Goal: Transaction & Acquisition: Purchase product/service

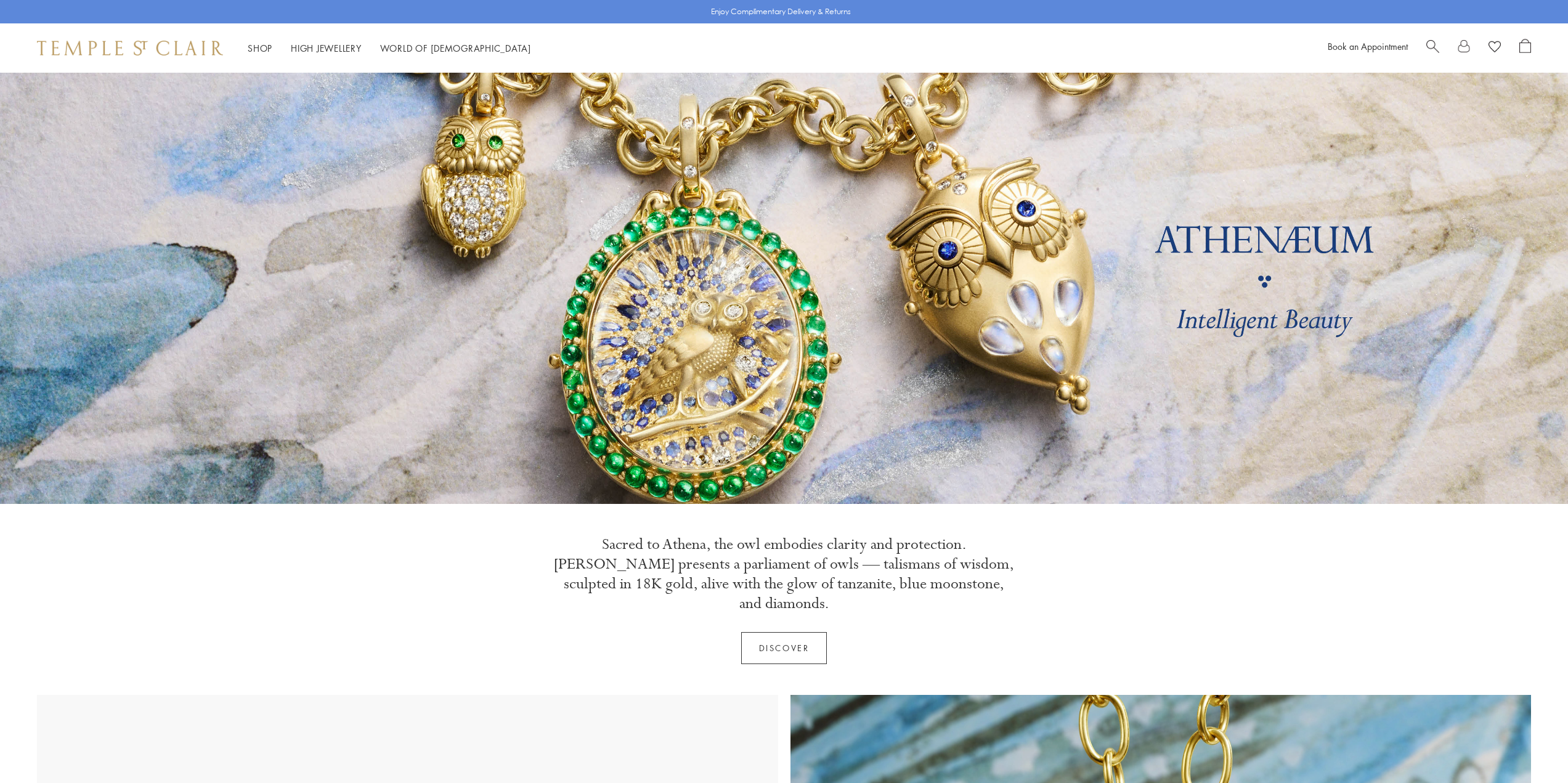
click at [1436, 47] on span "Search" at bounding box center [1433, 45] width 13 height 13
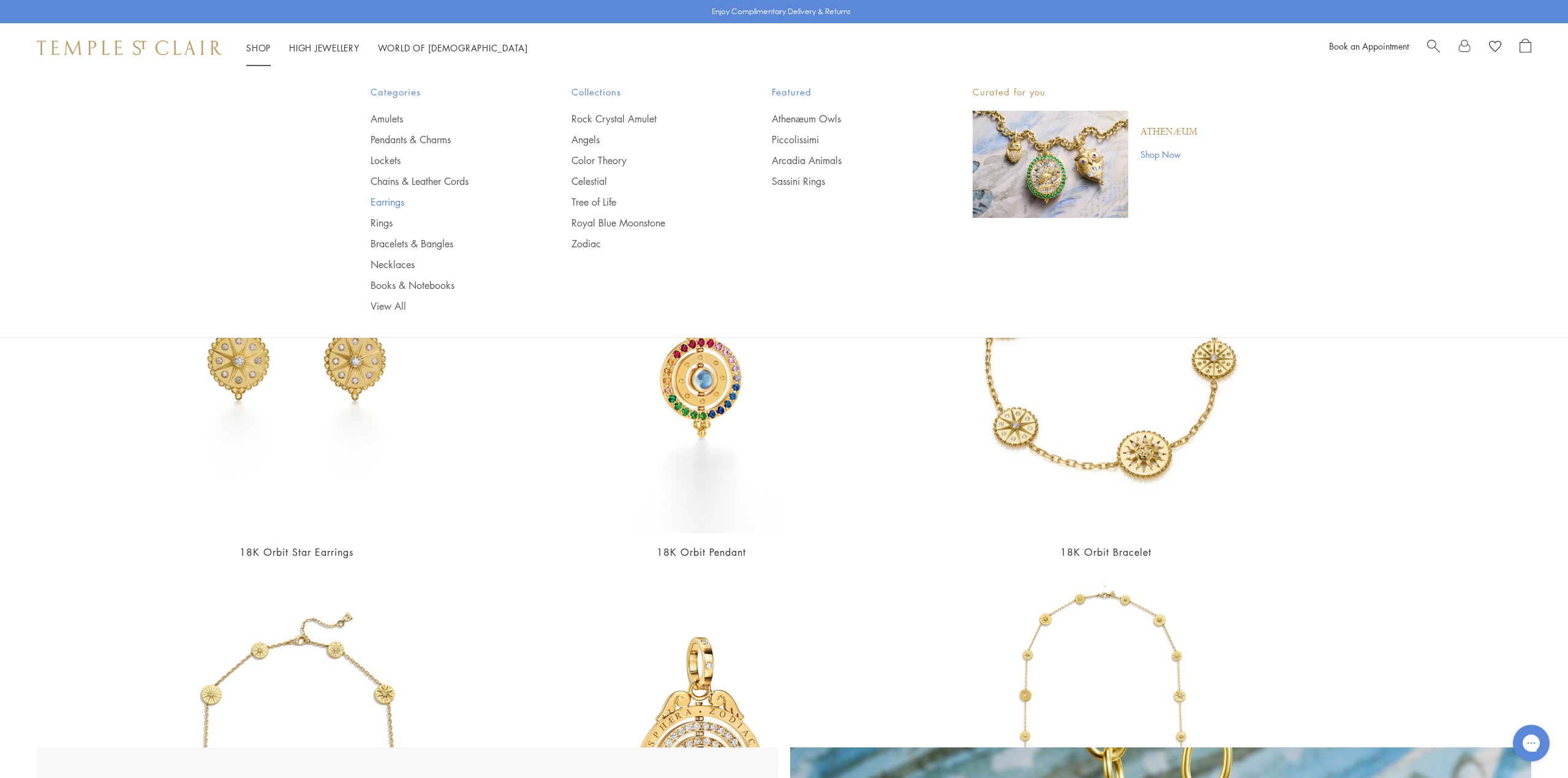
type input "*****"
click at [415, 198] on link "Earrings" at bounding box center [446, 202] width 152 height 14
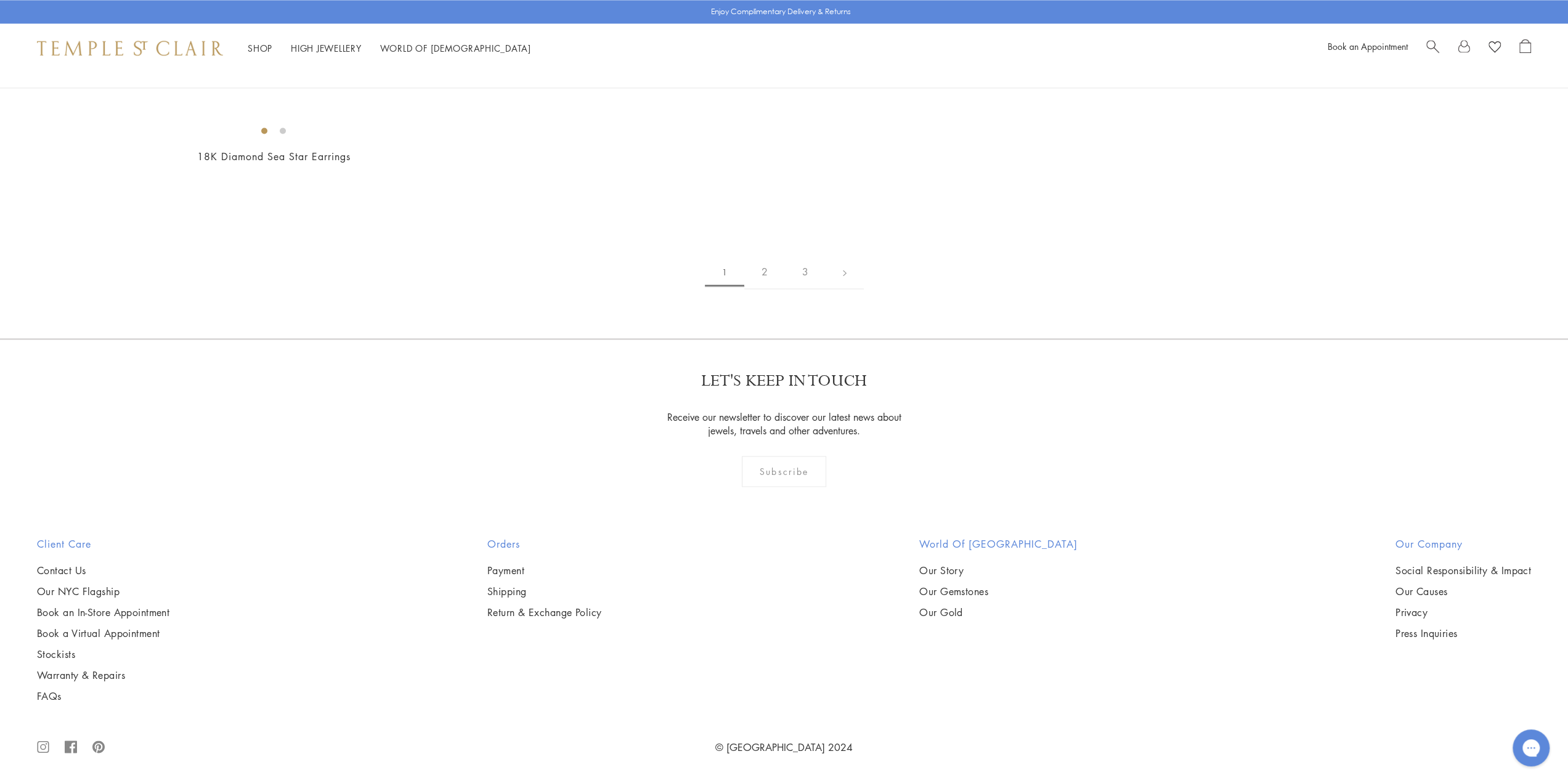
scroll to position [2937, 0]
click at [0, 0] on img at bounding box center [0, 0] width 0 height 0
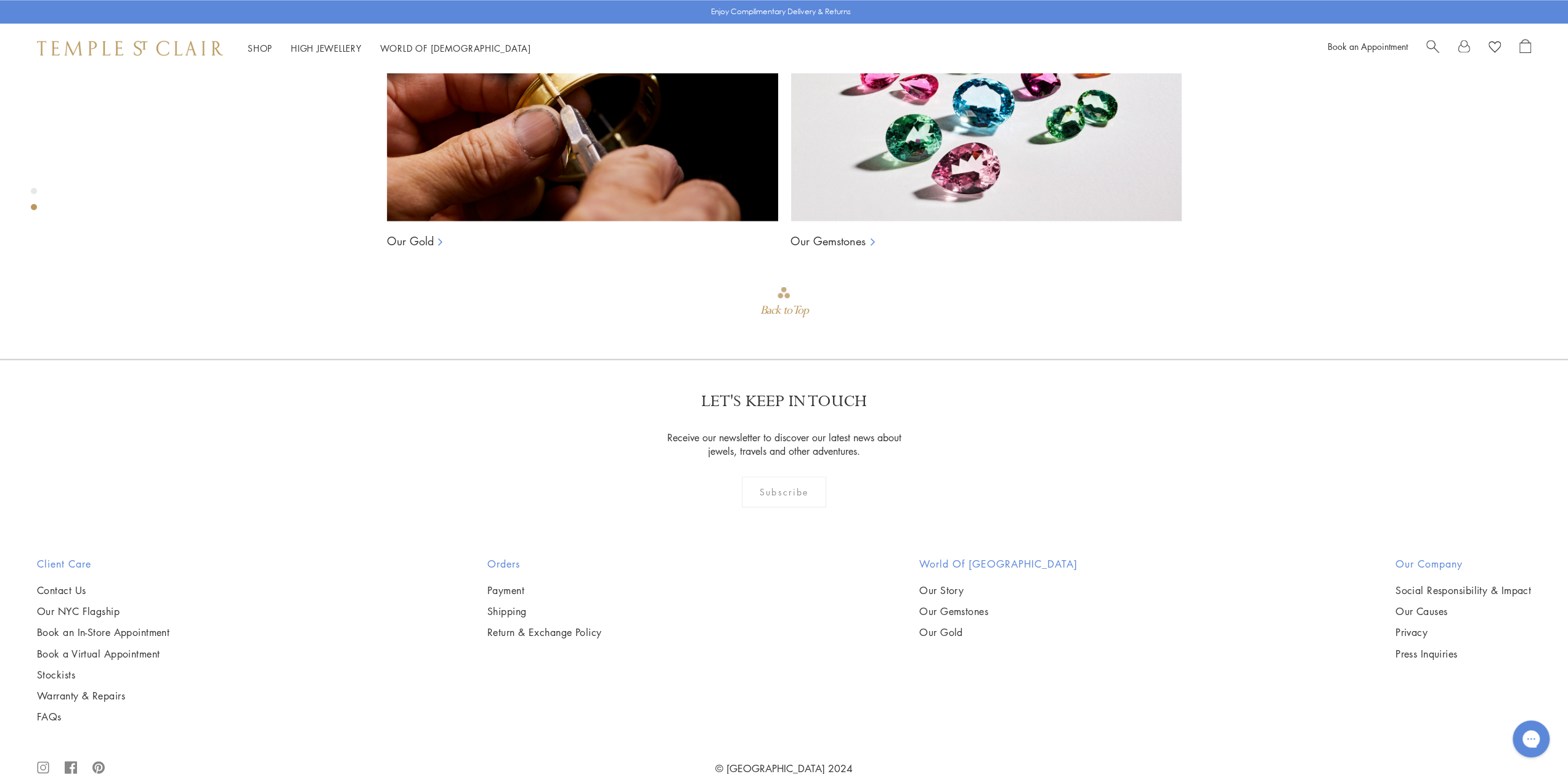
scroll to position [1429, 0]
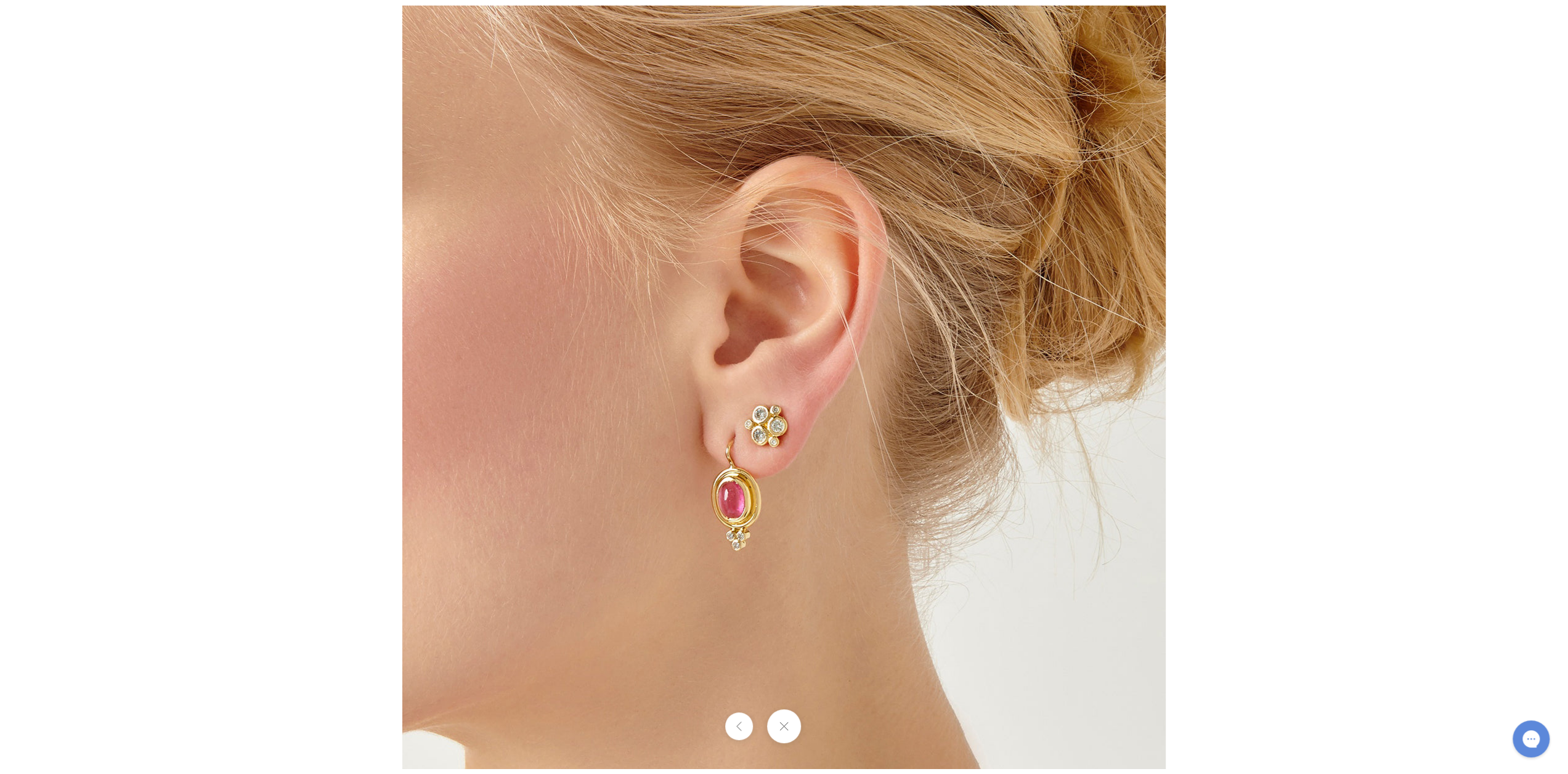
click at [781, 727] on button at bounding box center [784, 726] width 34 height 34
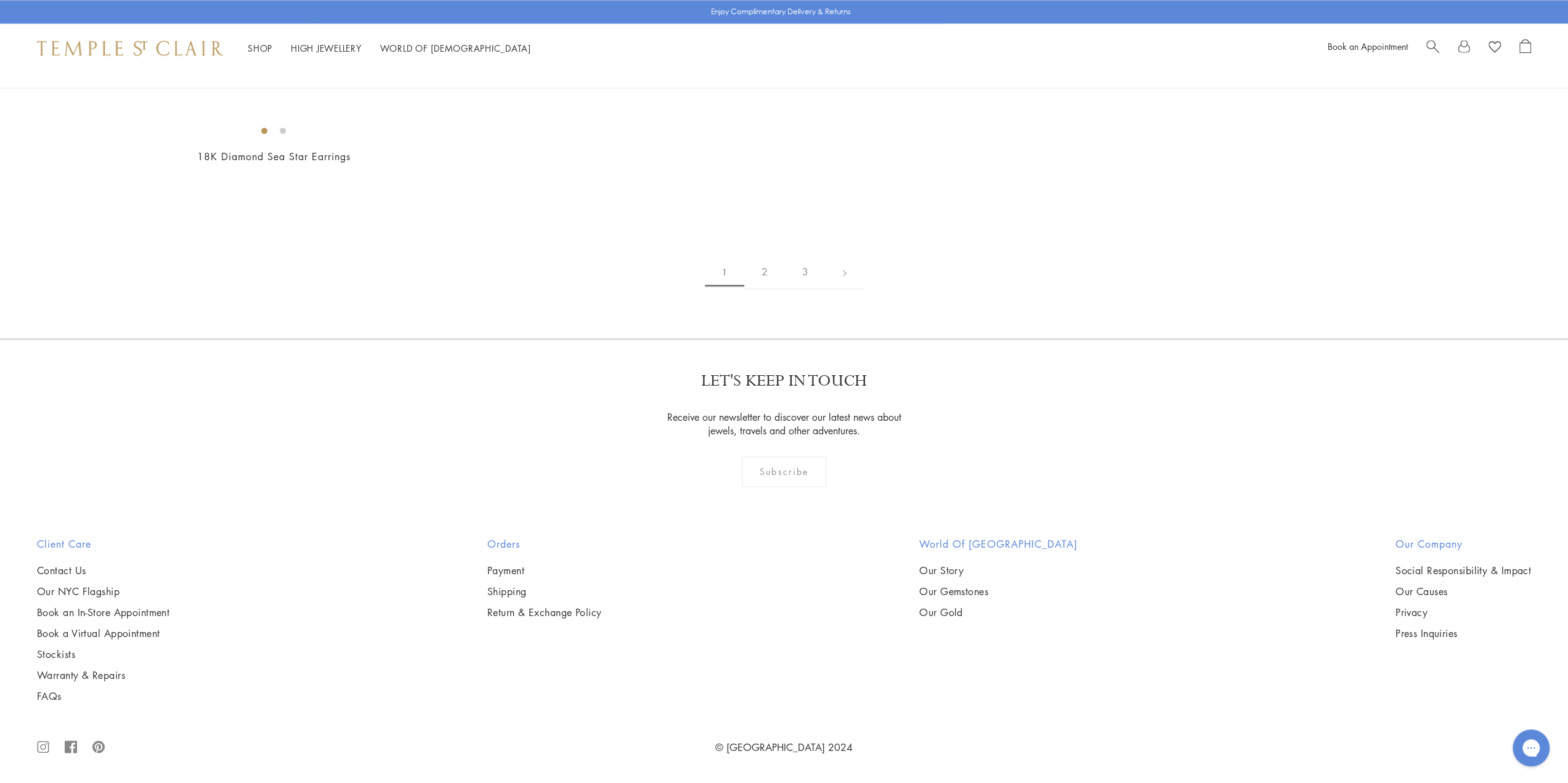
scroll to position [9881, 0]
click at [765, 289] on link "2" at bounding box center [764, 272] width 41 height 34
click at [1430, 54] on link "Search" at bounding box center [1433, 48] width 13 height 18
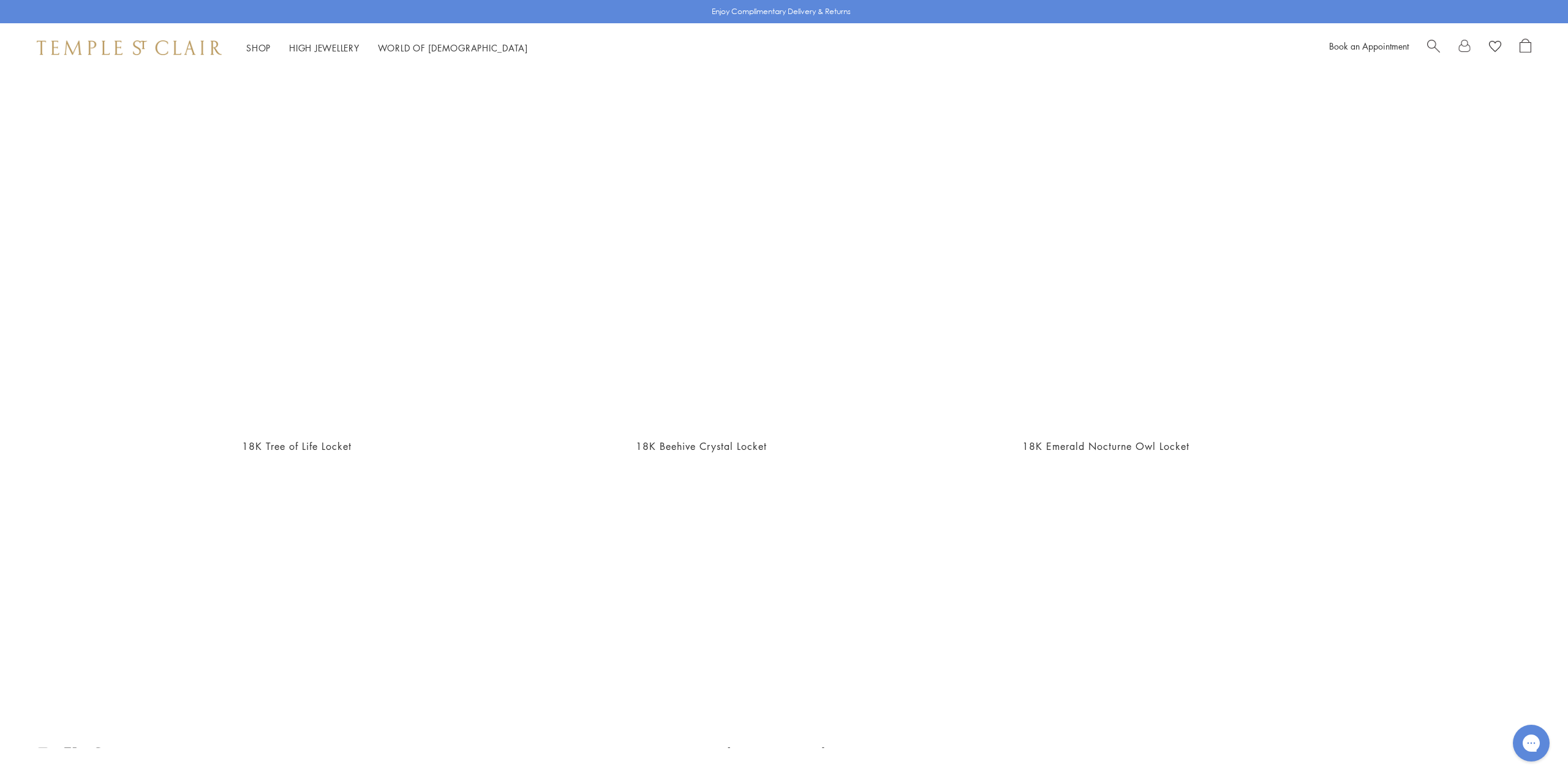
scroll to position [758, 0]
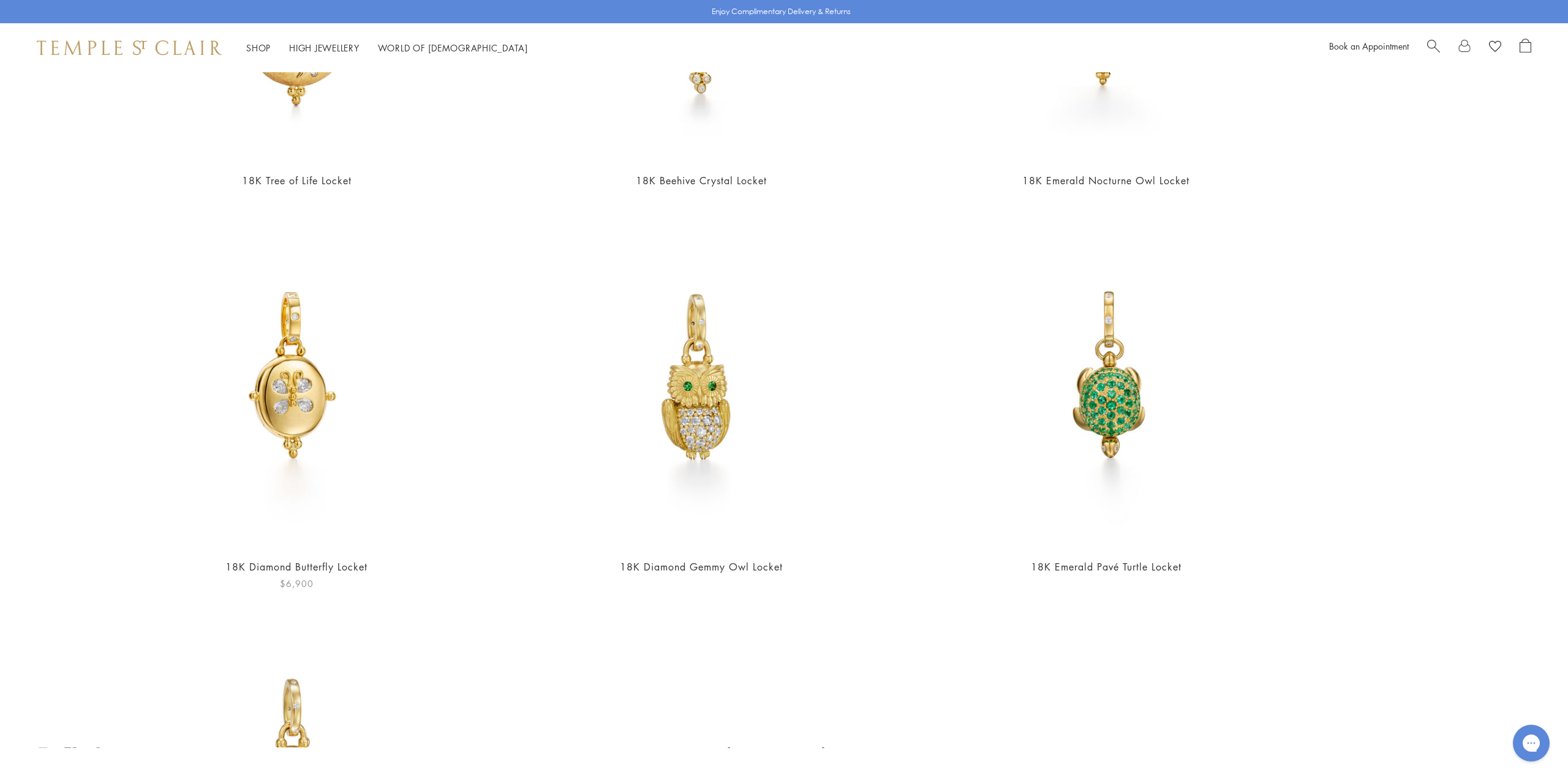
type input "******"
click at [302, 412] on img at bounding box center [297, 376] width 344 height 343
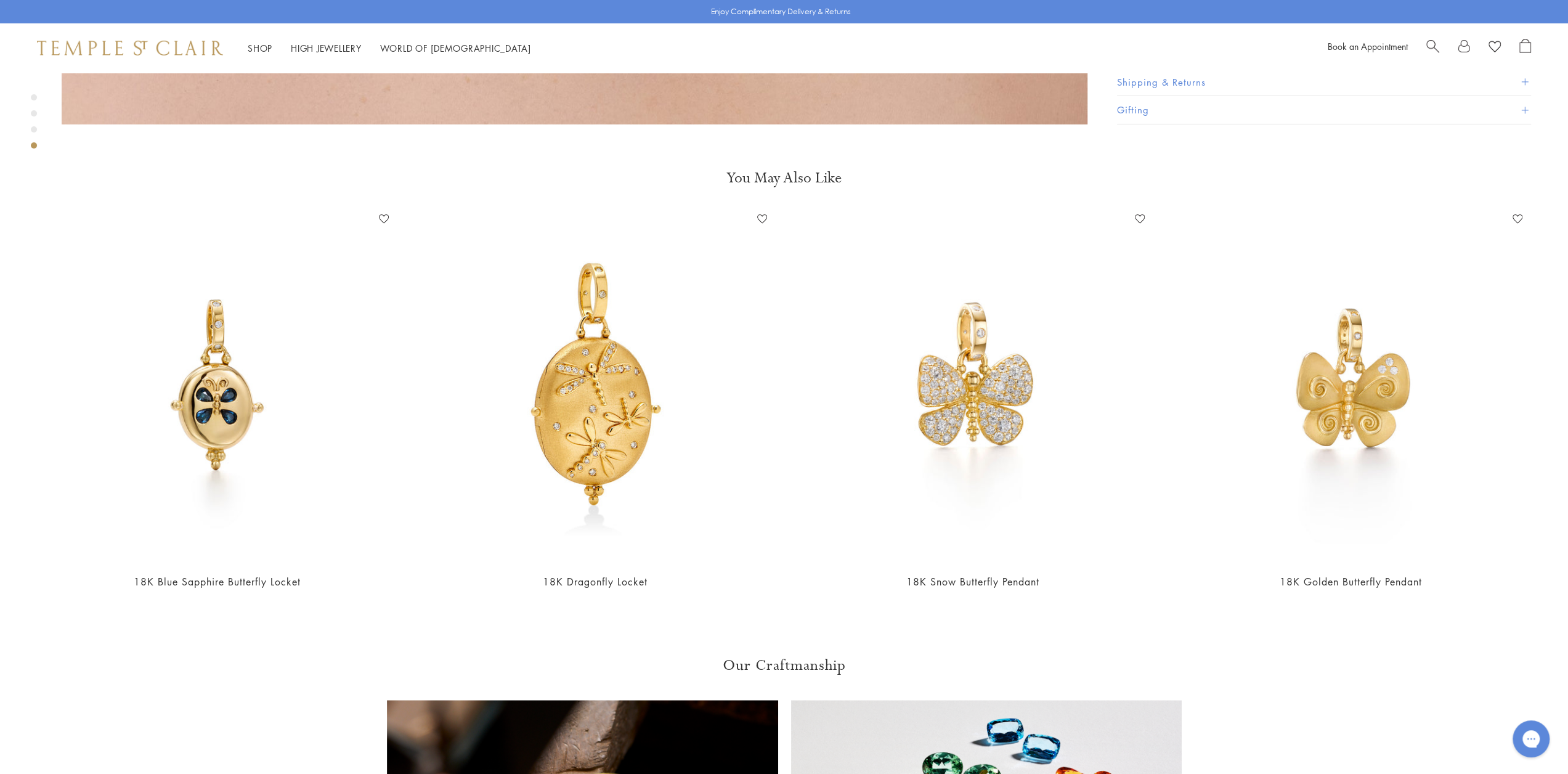
scroll to position [4271, 0]
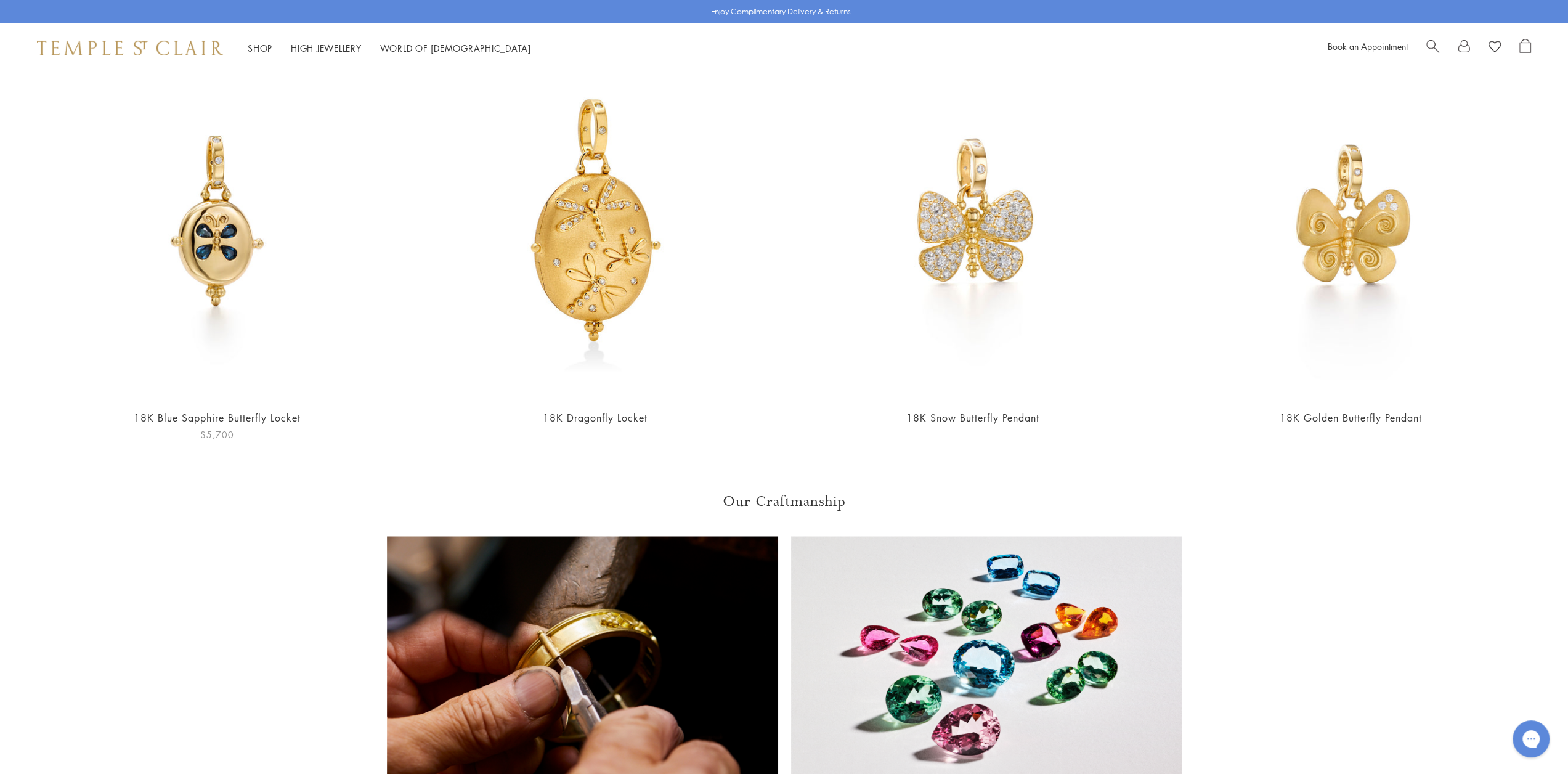
click at [196, 231] on img at bounding box center [217, 222] width 353 height 353
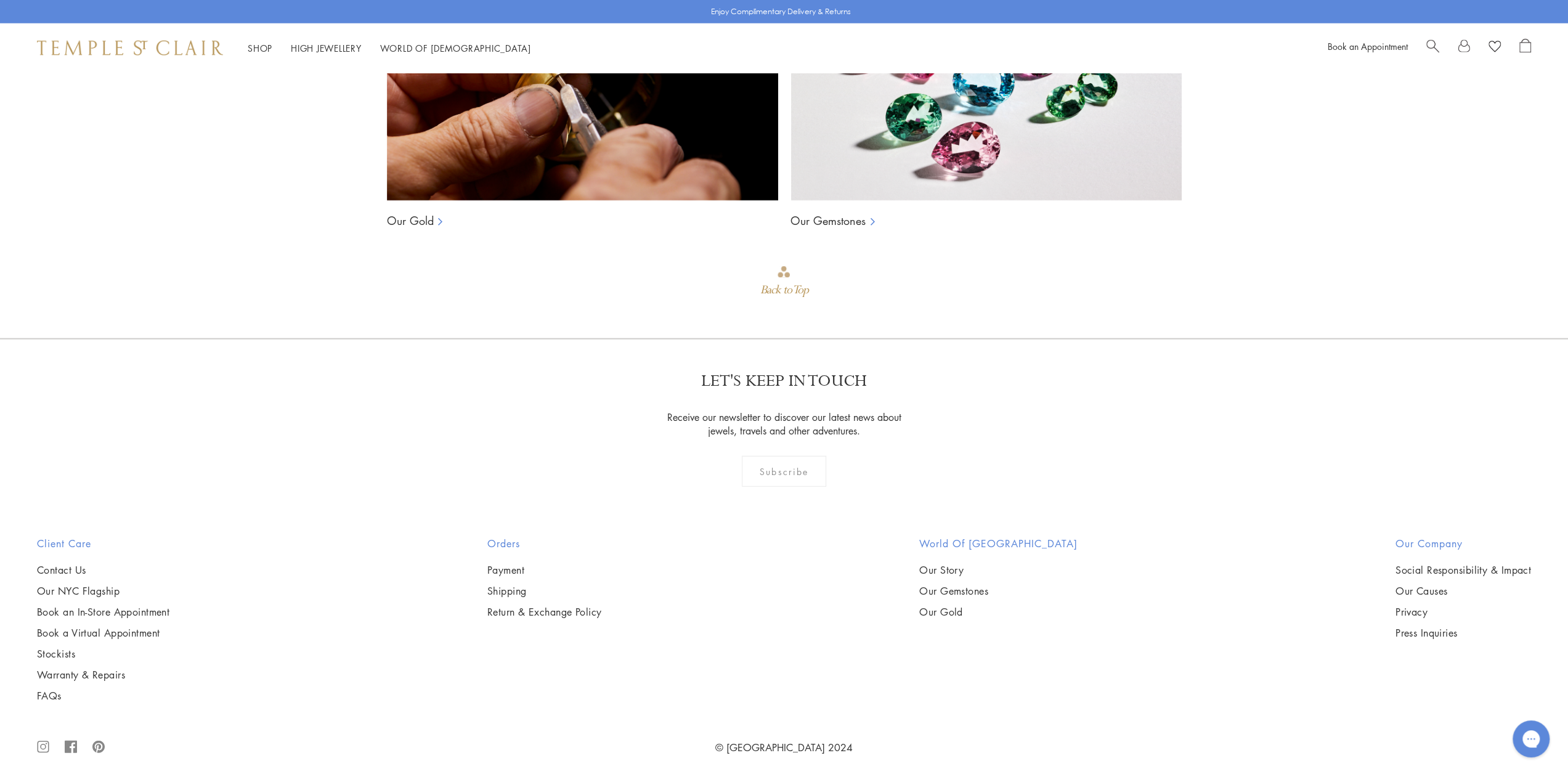
scroll to position [2229, 0]
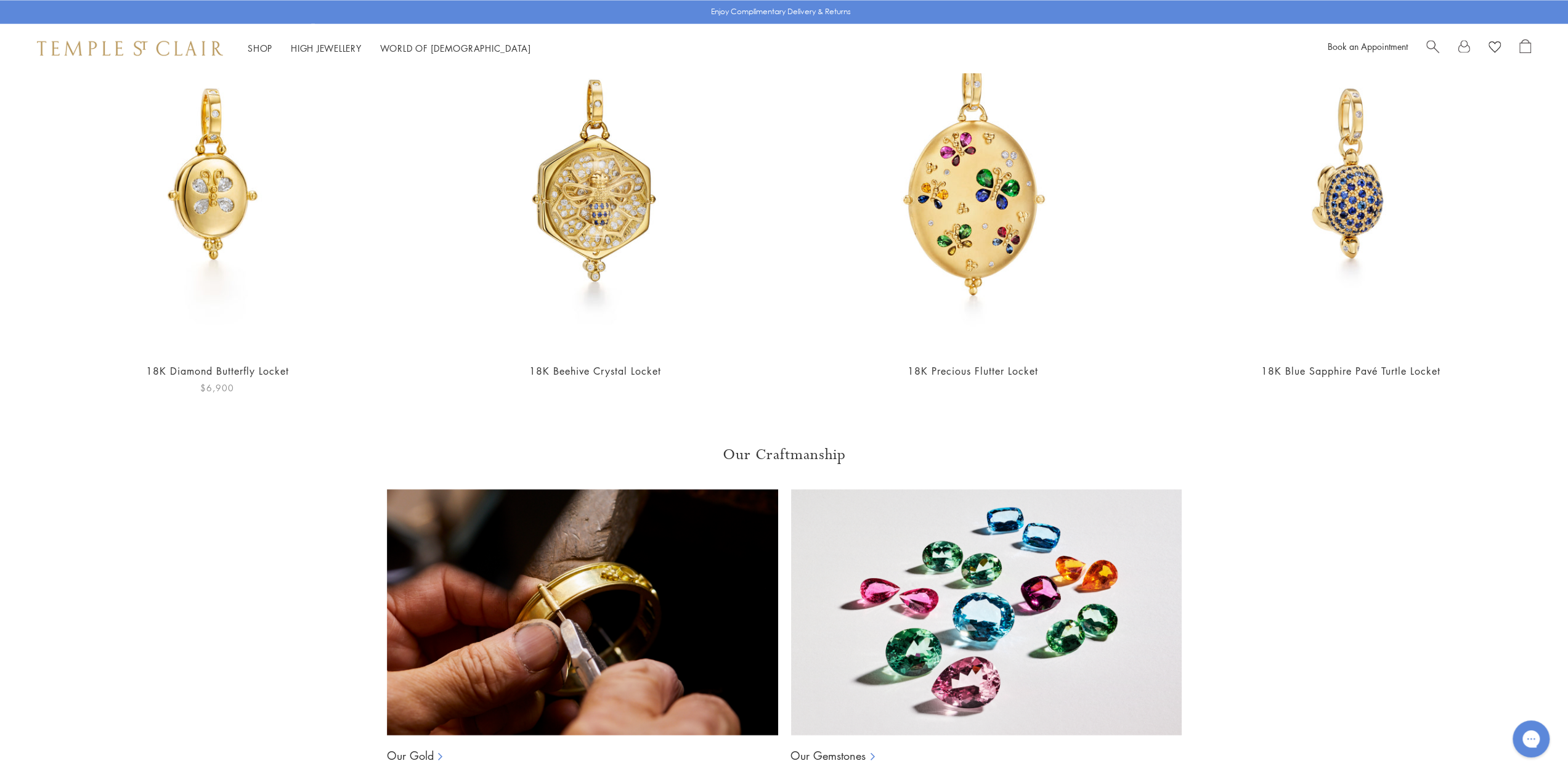
click at [235, 216] on img at bounding box center [217, 174] width 353 height 353
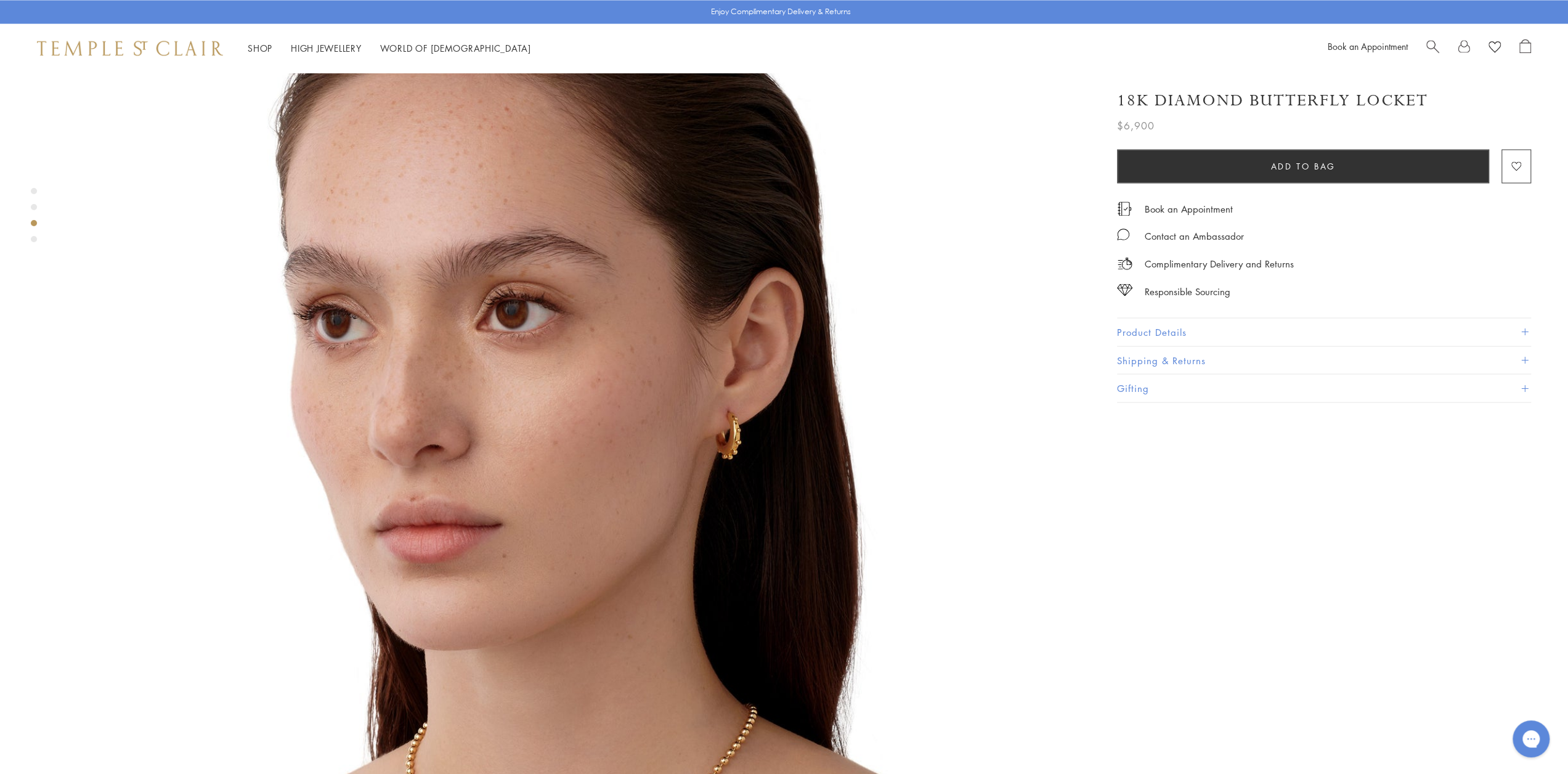
scroll to position [2403, 0]
